Goal: Task Accomplishment & Management: Use online tool/utility

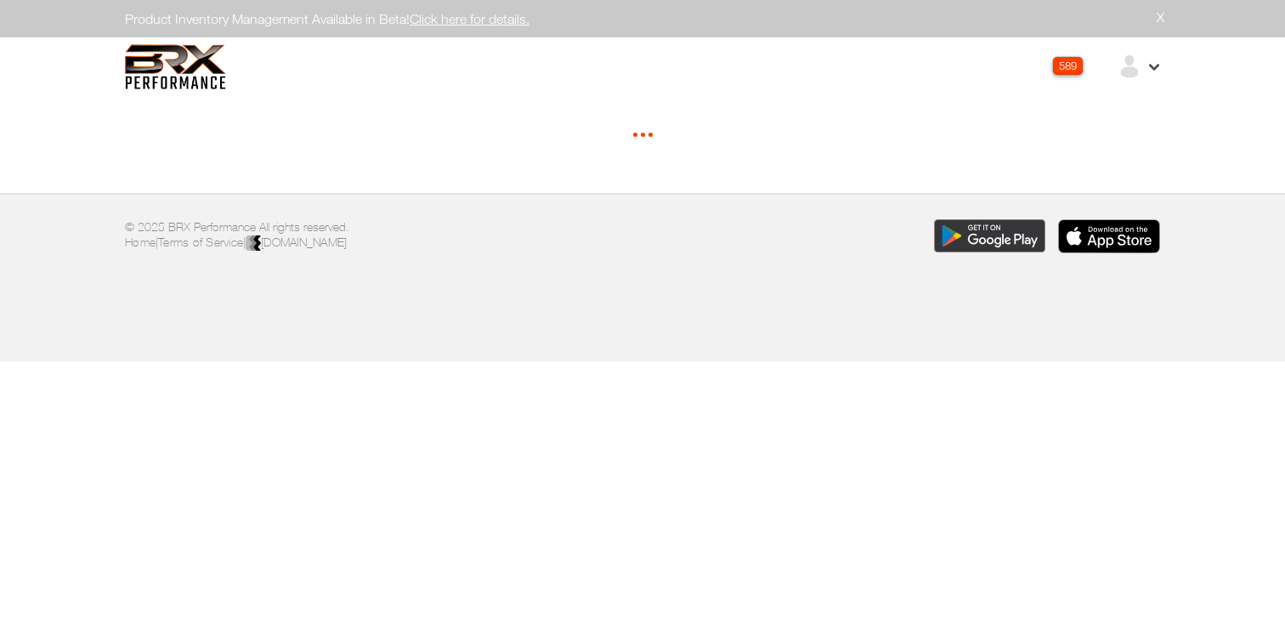
select select "*"
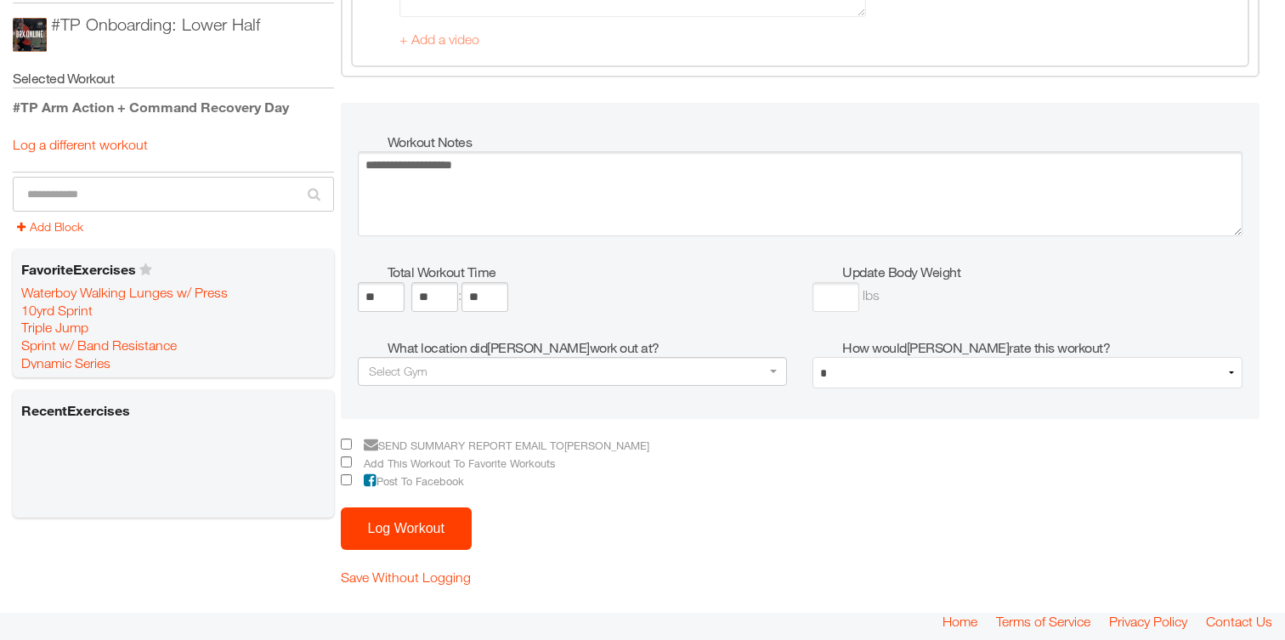
click at [409, 528] on button "Log Workout" at bounding box center [406, 528] width 131 height 42
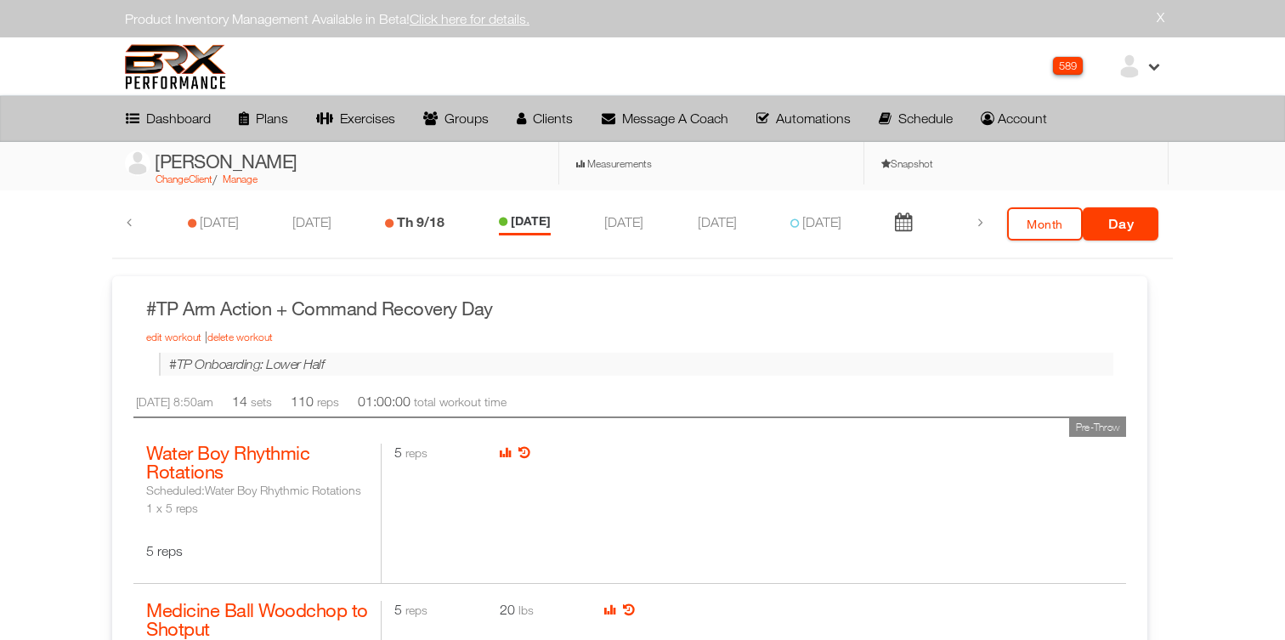
click at [404, 224] on link "Th 9/18" at bounding box center [421, 221] width 48 height 16
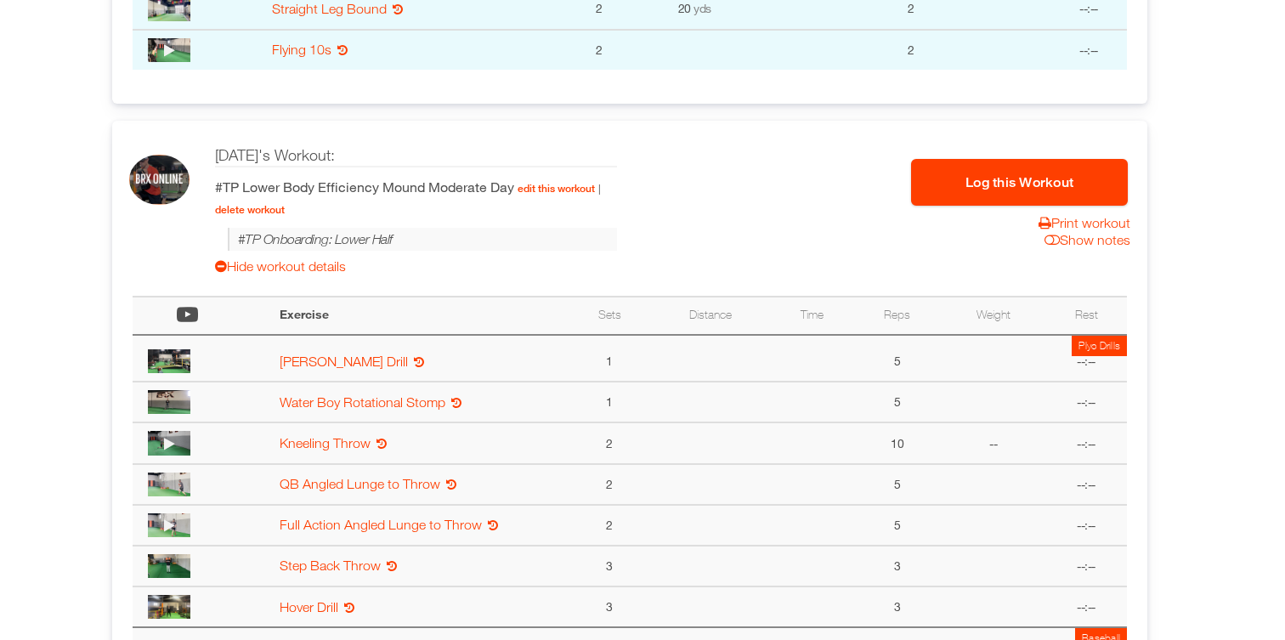
scroll to position [934, 0]
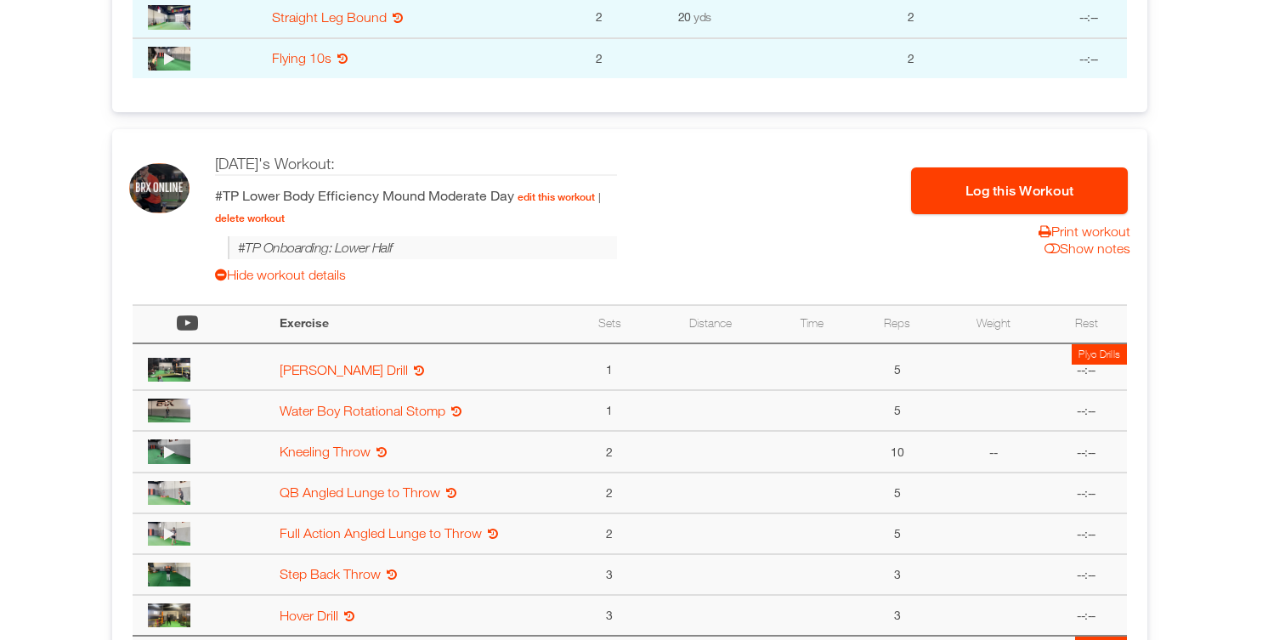
click at [931, 204] on button "Log this Workout" at bounding box center [1019, 190] width 217 height 47
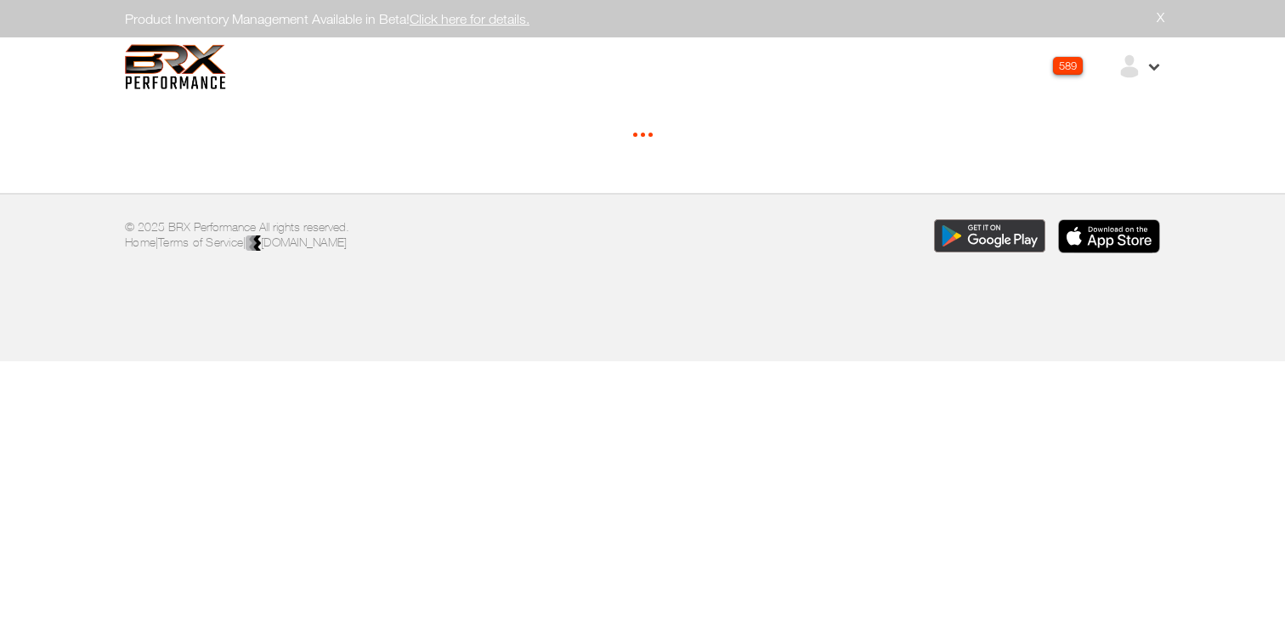
select select "*"
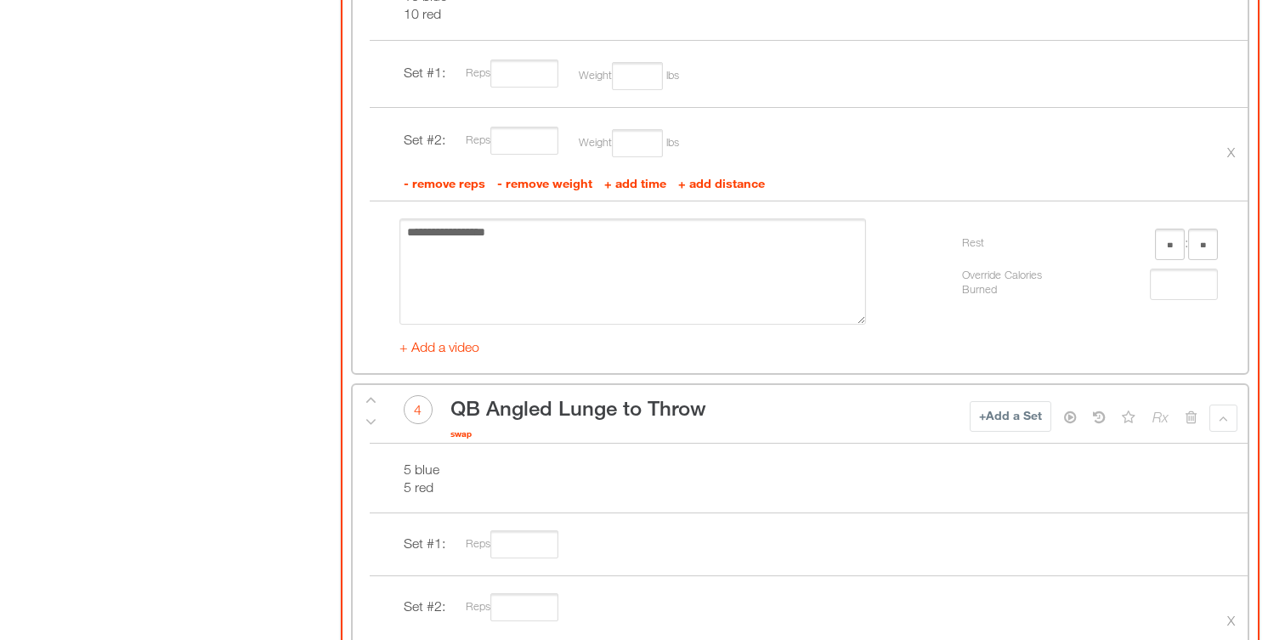
scroll to position [1734, 0]
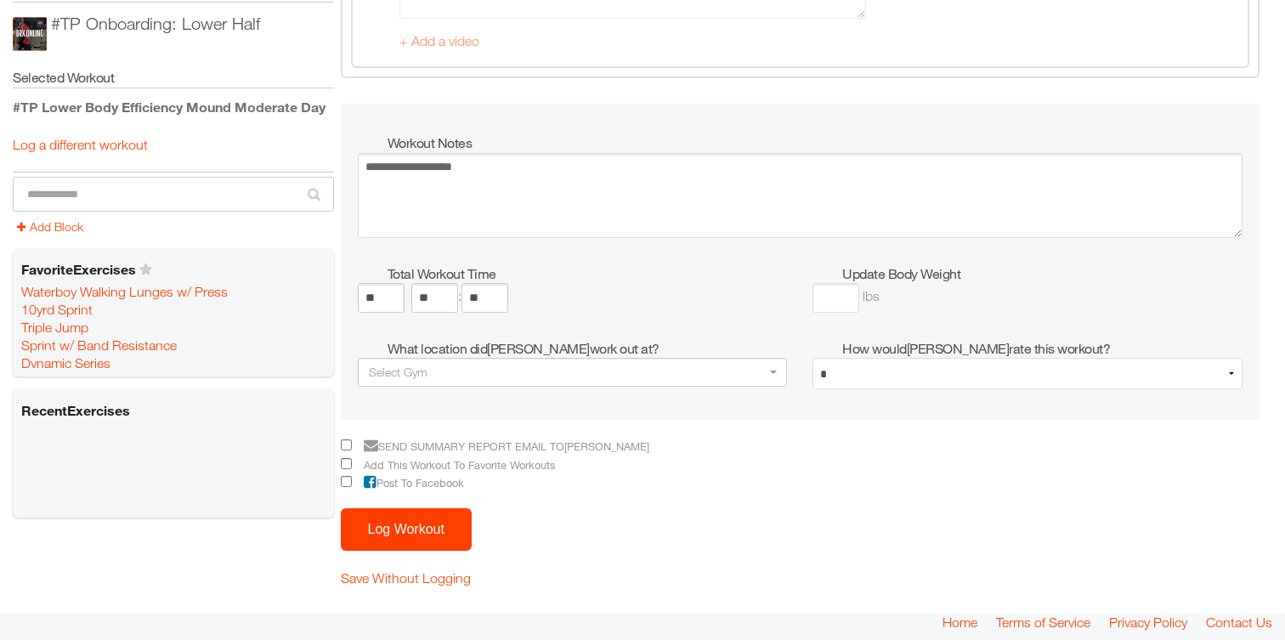
click at [386, 516] on button "Log Workout" at bounding box center [406, 529] width 131 height 42
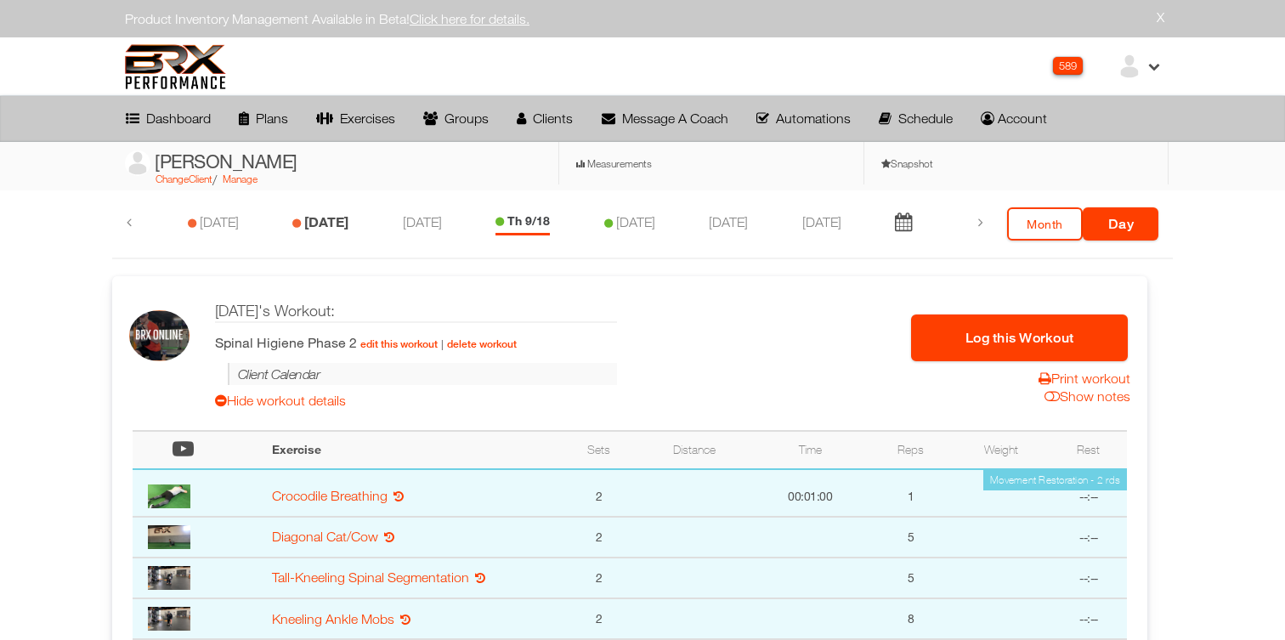
click at [310, 224] on link "Tu 9/16" at bounding box center [326, 221] width 44 height 16
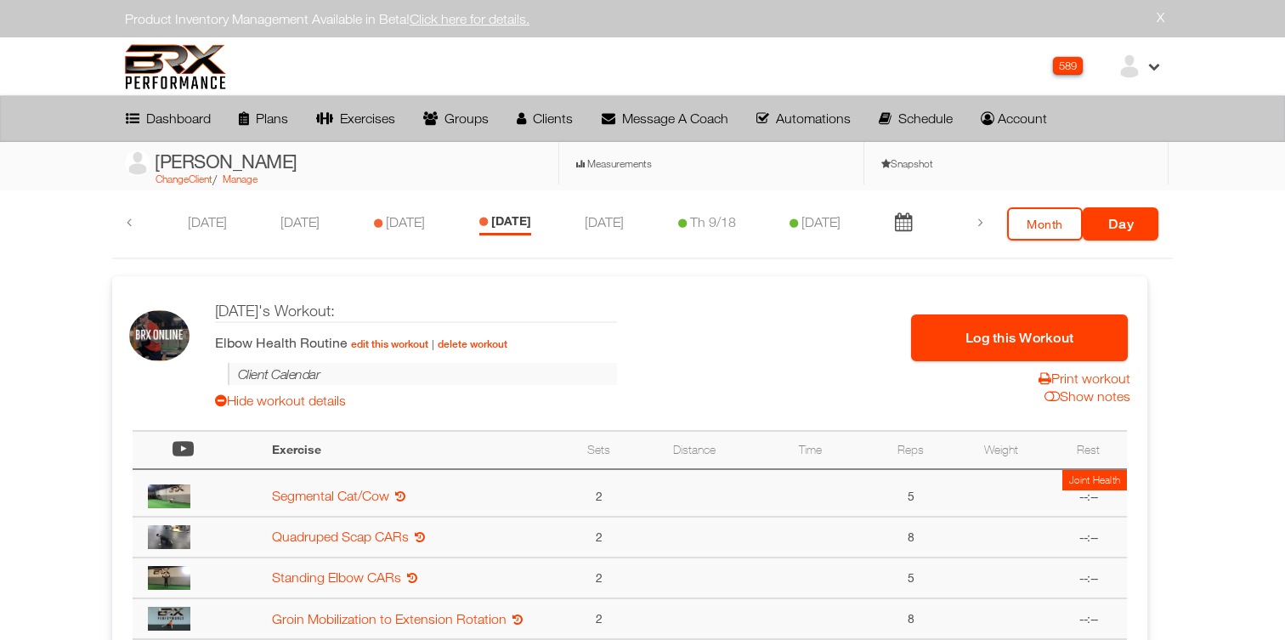
click at [1008, 336] on button "Log this Workout" at bounding box center [1019, 337] width 217 height 47
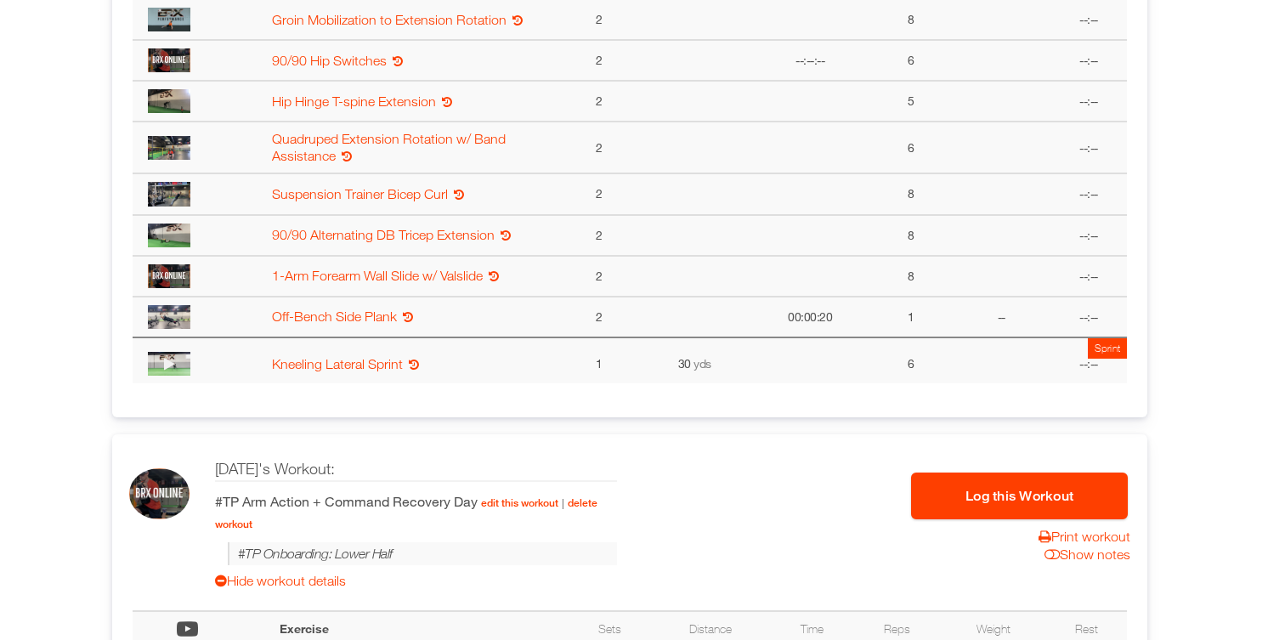
scroll to position [600, 0]
click at [960, 492] on button "Log this Workout" at bounding box center [1019, 494] width 217 height 47
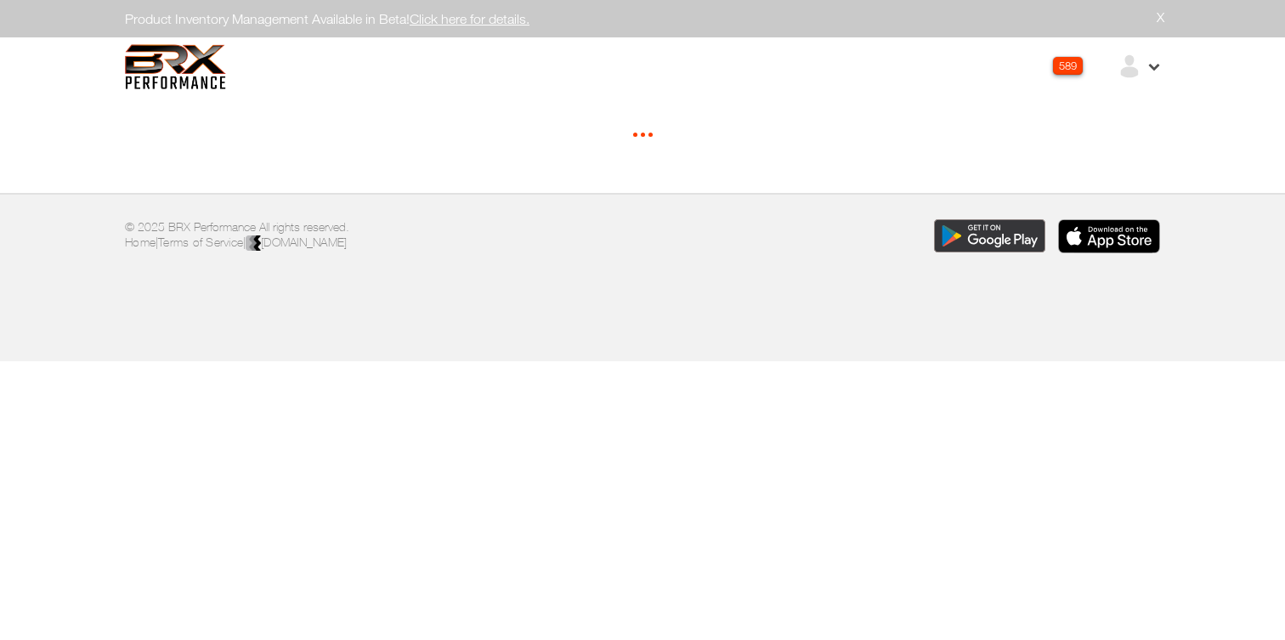
select select "*****"
select select "*"
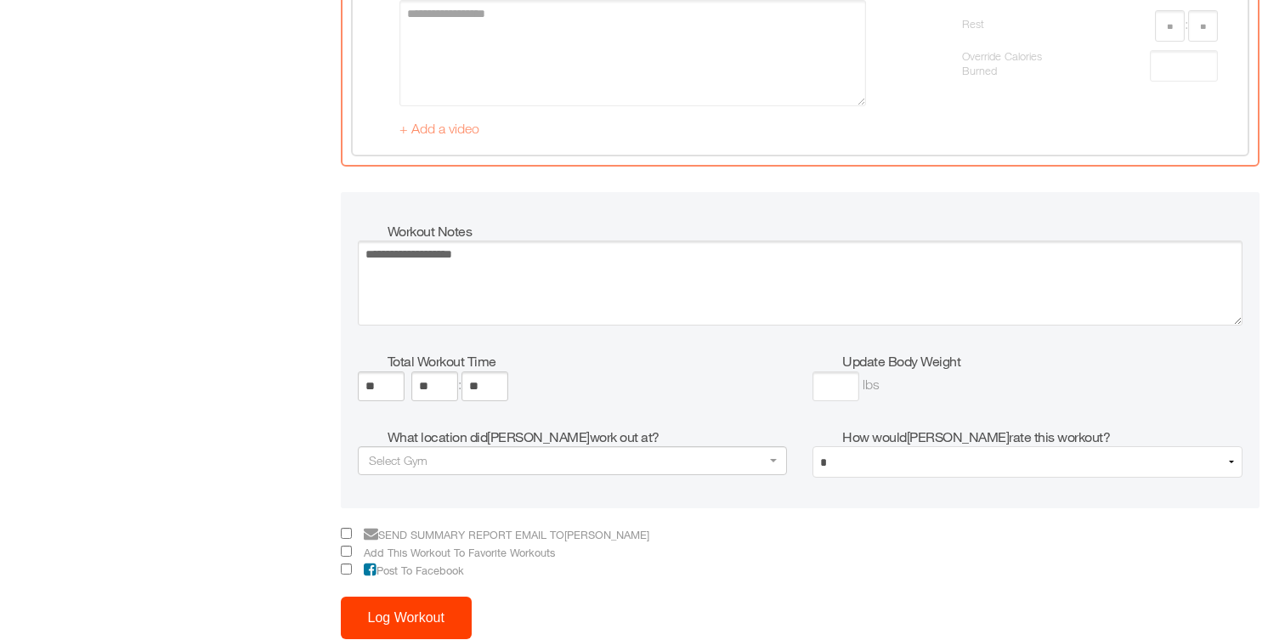
scroll to position [5060, 0]
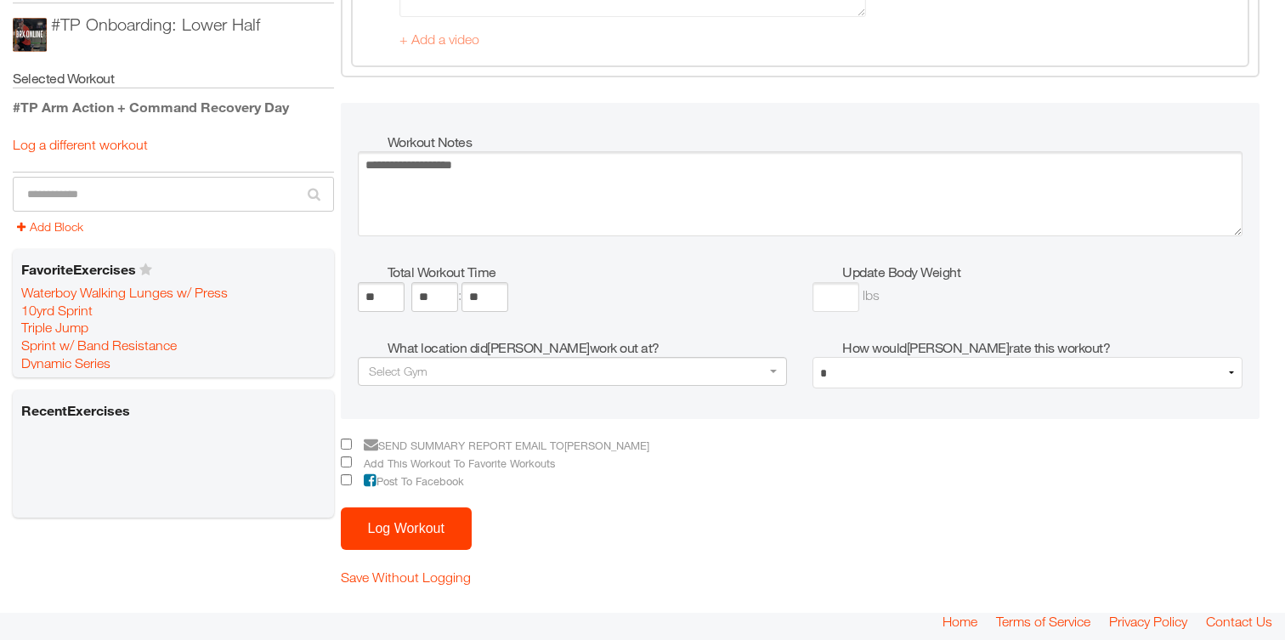
click at [390, 536] on button "Log Workout" at bounding box center [406, 528] width 131 height 42
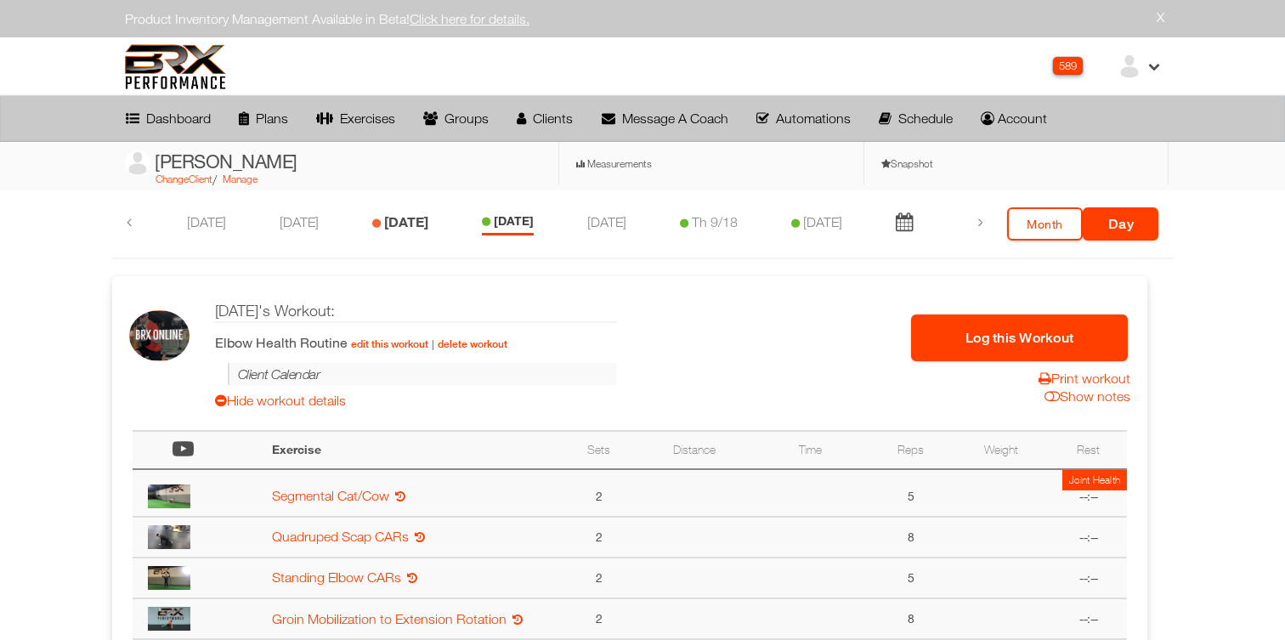
click at [401, 223] on link "Mo 9/15" at bounding box center [406, 221] width 44 height 16
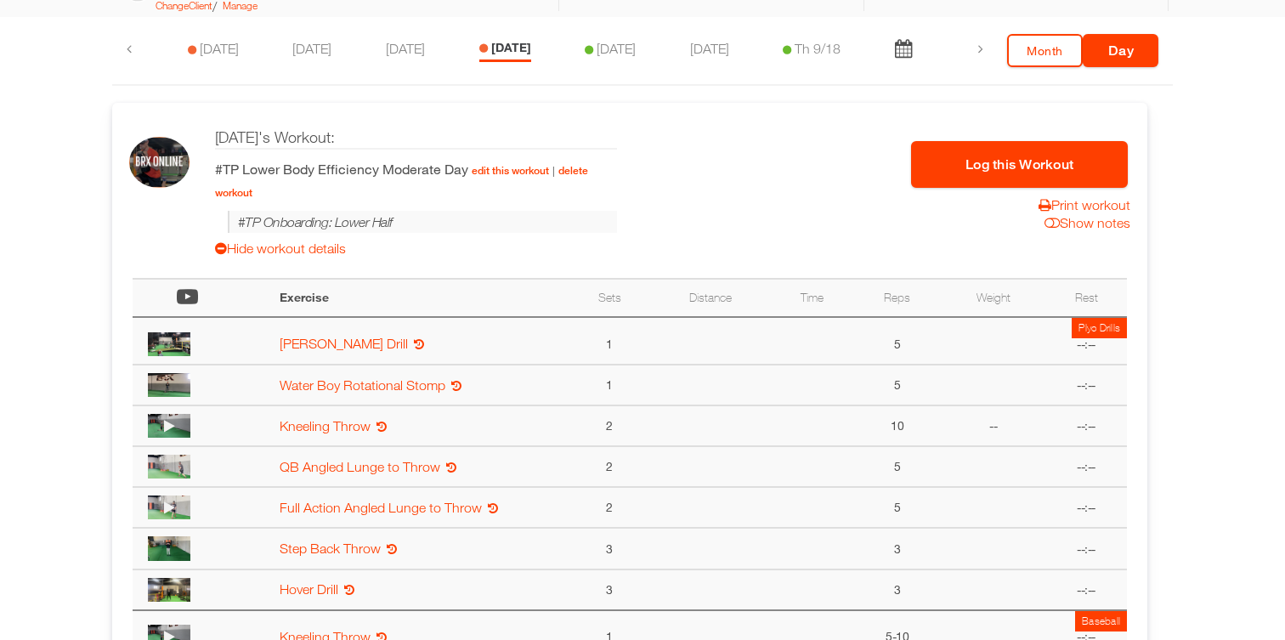
scroll to position [134, 0]
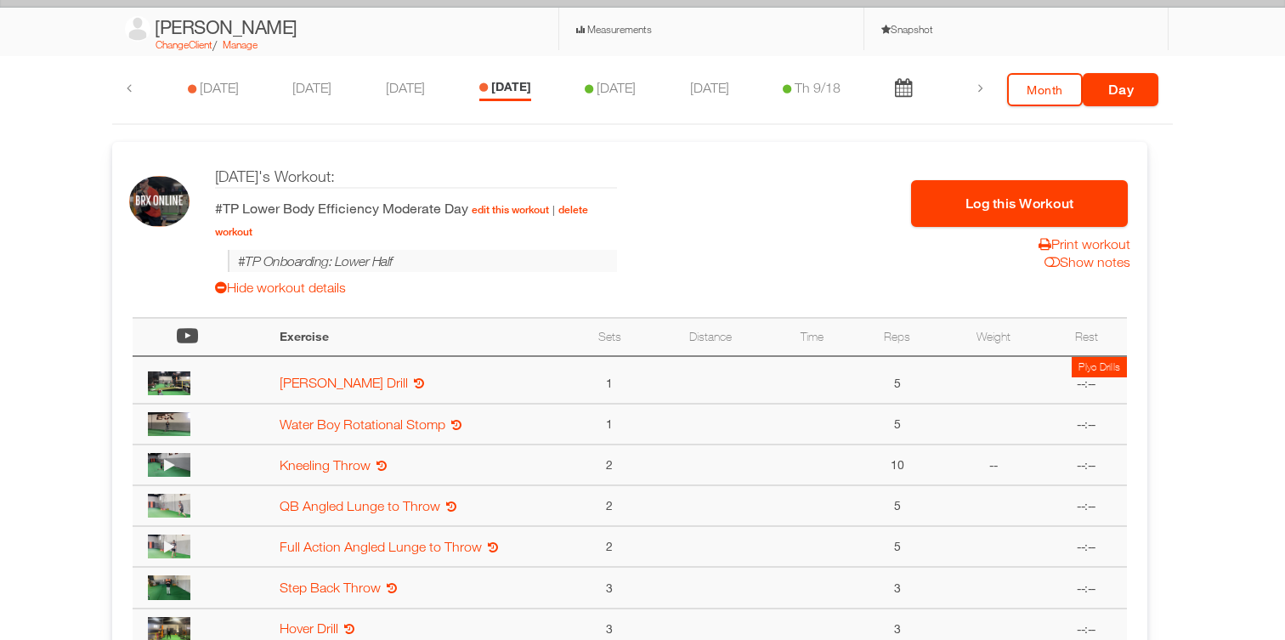
click at [1006, 202] on button "Log this Workout" at bounding box center [1019, 203] width 217 height 47
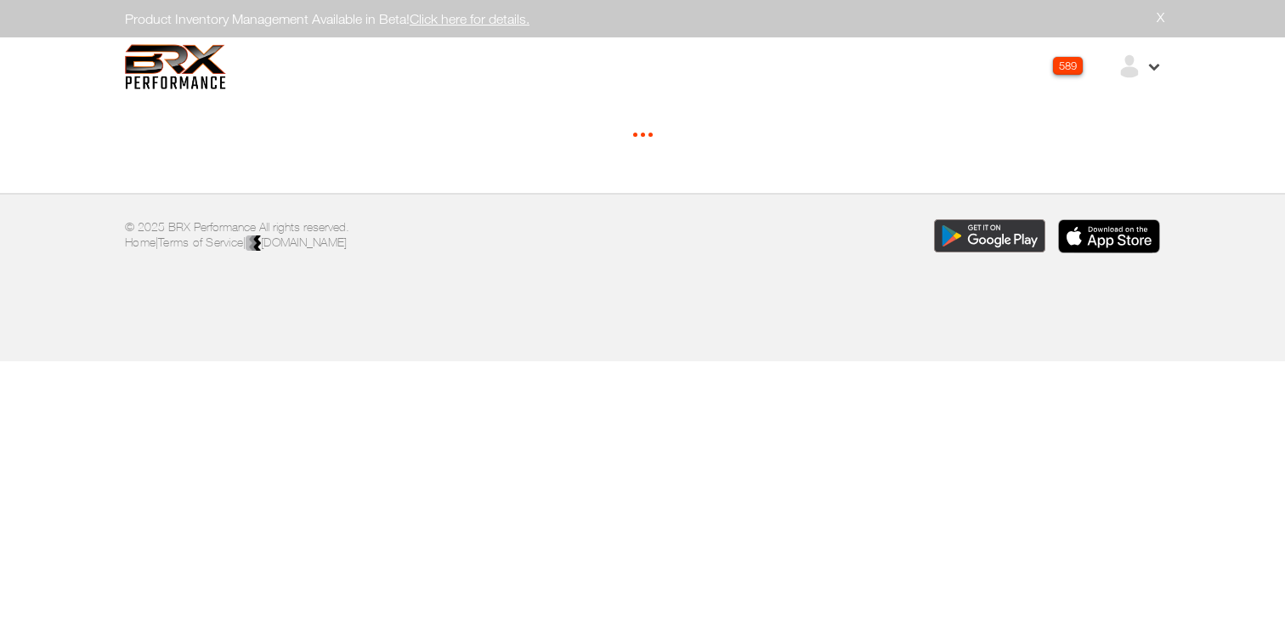
select select "*"
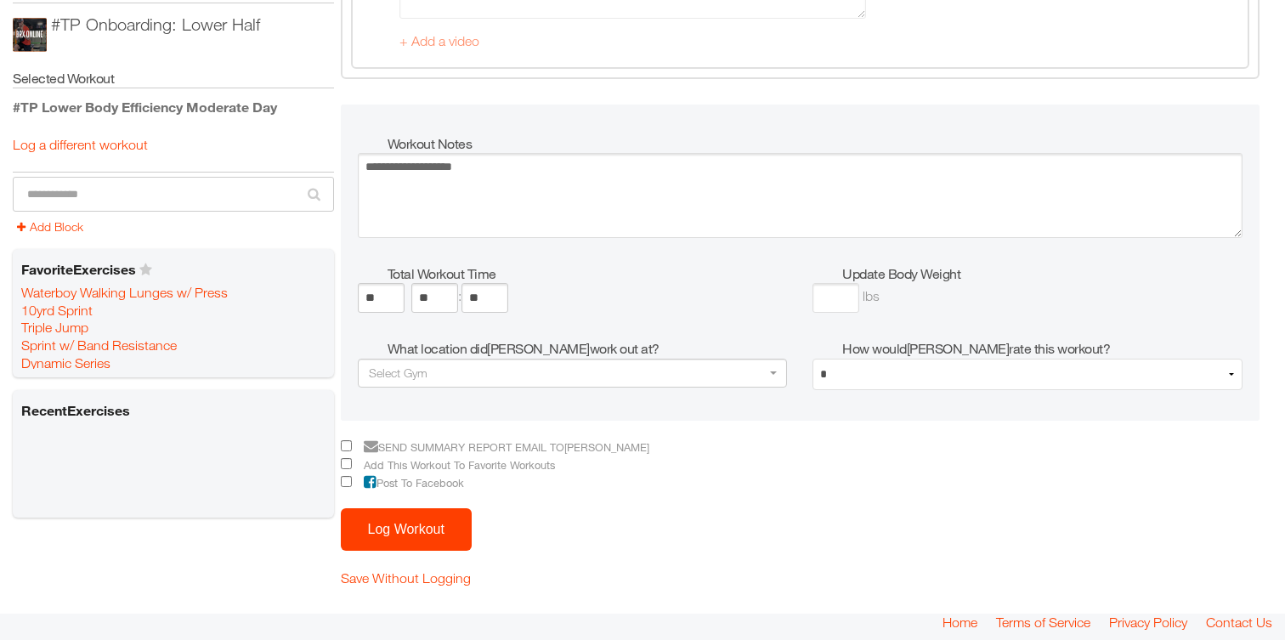
click at [427, 522] on button "Log Workout" at bounding box center [406, 529] width 131 height 42
